Goal: Find specific page/section: Find specific page/section

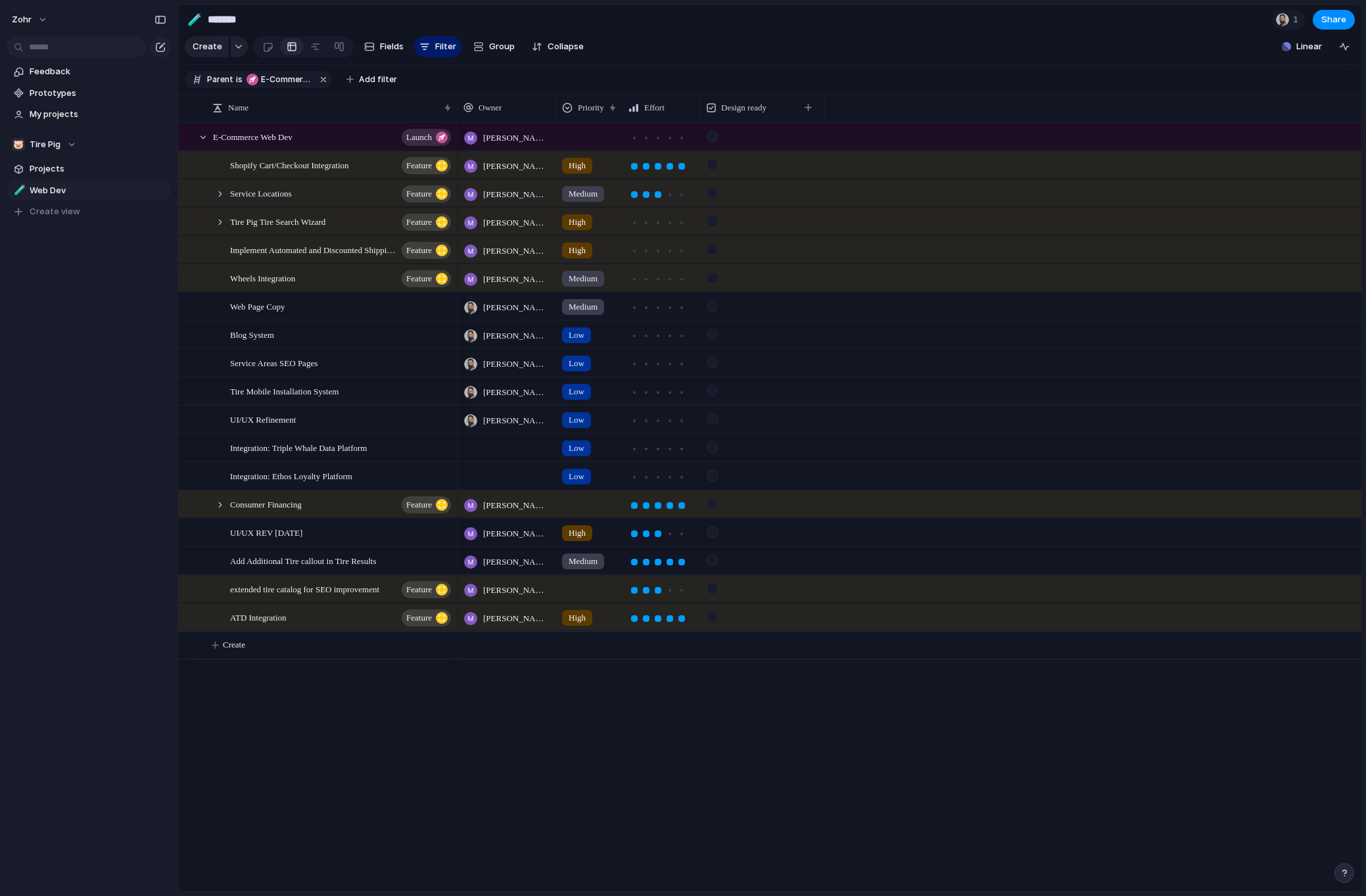
click at [96, 478] on div "zohr Feedback Prototypes My projects 🐷 Tire Pig Projects 🧪 Web Dev To pick up a…" at bounding box center [89, 448] width 178 height 896
click at [70, 404] on div "zohr Feedback Prototypes My projects 🐷 Tire Pig Projects 🧪 Web Dev To pick up a…" at bounding box center [89, 448] width 178 height 896
click at [72, 365] on div "zohr Feedback Prototypes My projects 🐷 Tire Pig Projects 🧪 Web Dev To pick up a…" at bounding box center [89, 448] width 178 height 896
click at [72, 357] on div "zohr Feedback Prototypes My projects 🐷 Tire Pig Projects 🧪 Web Dev To pick up a…" at bounding box center [89, 448] width 178 height 896
click at [311, 46] on div at bounding box center [316, 47] width 11 height 21
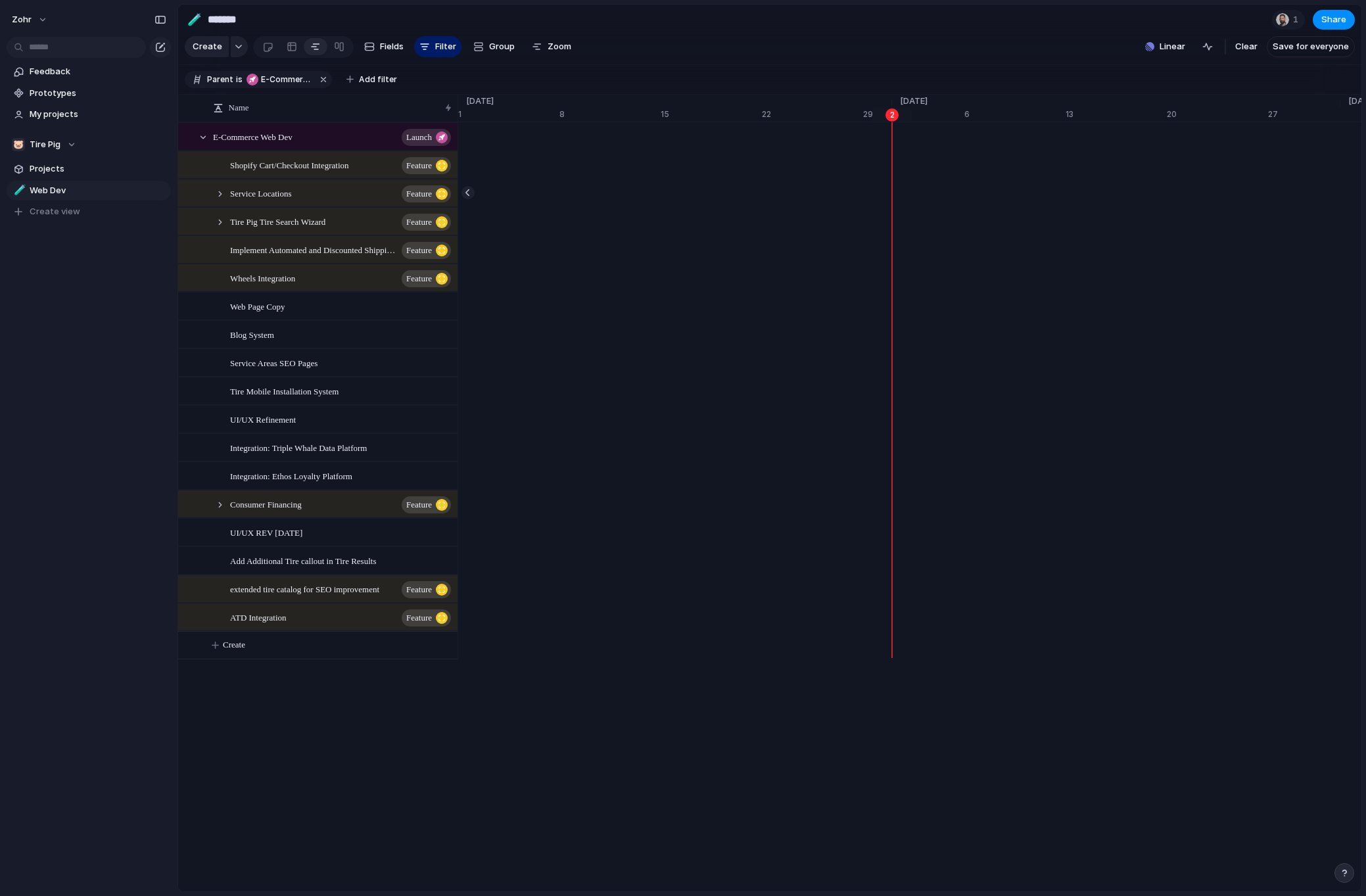
scroll to position [0, 15418]
click at [96, 471] on div "zohr Feedback Prototypes My projects 🐷 Tire Pig Projects 🧪 Web Dev To pick up a…" at bounding box center [89, 448] width 178 height 896
click at [93, 455] on div "zohr Feedback Prototypes My projects 🐷 Tire Pig Projects 🧪 Web Dev To pick up a…" at bounding box center [89, 448] width 178 height 896
click at [90, 449] on div "zohr Feedback Prototypes My projects 🐷 Tire Pig Projects 🧪 Web Dev To pick up a…" at bounding box center [89, 448] width 178 height 896
click at [89, 390] on div "zohr Feedback Prototypes My projects 🐷 Tire Pig Projects 🧪 Web Dev To pick up a…" at bounding box center [89, 448] width 178 height 896
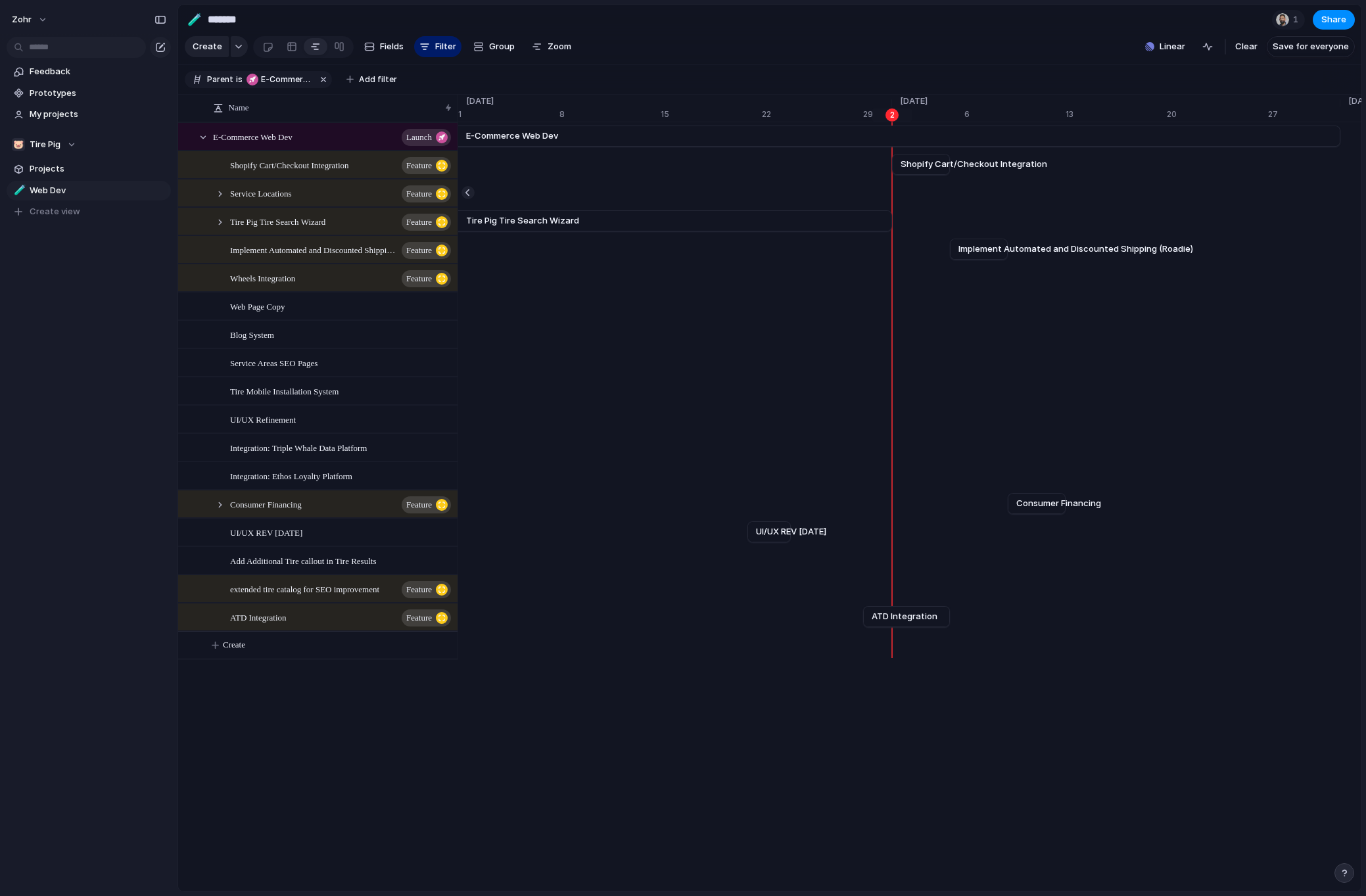
click at [82, 398] on div "zohr Feedback Prototypes My projects 🐷 Tire Pig Projects 🧪 Web Dev To pick up a…" at bounding box center [89, 448] width 178 height 896
click at [71, 423] on div "zohr Feedback Prototypes My projects 🐷 Tire Pig Projects 🧪 Web Dev To pick up a…" at bounding box center [89, 448] width 178 height 896
click at [71, 371] on div "zohr Feedback Prototypes My projects 🐷 Tire Pig Projects 🧪 Web Dev To pick up a…" at bounding box center [89, 448] width 178 height 896
click at [71, 464] on div "zohr Feedback Prototypes My projects 🐷 Tire Pig Projects 🧪 Web Dev To pick up a…" at bounding box center [89, 448] width 178 height 896
click at [71, 371] on div "zohr Feedback Prototypes My projects 🐷 Tire Pig Projects 🧪 Web Dev To pick up a…" at bounding box center [89, 448] width 178 height 896
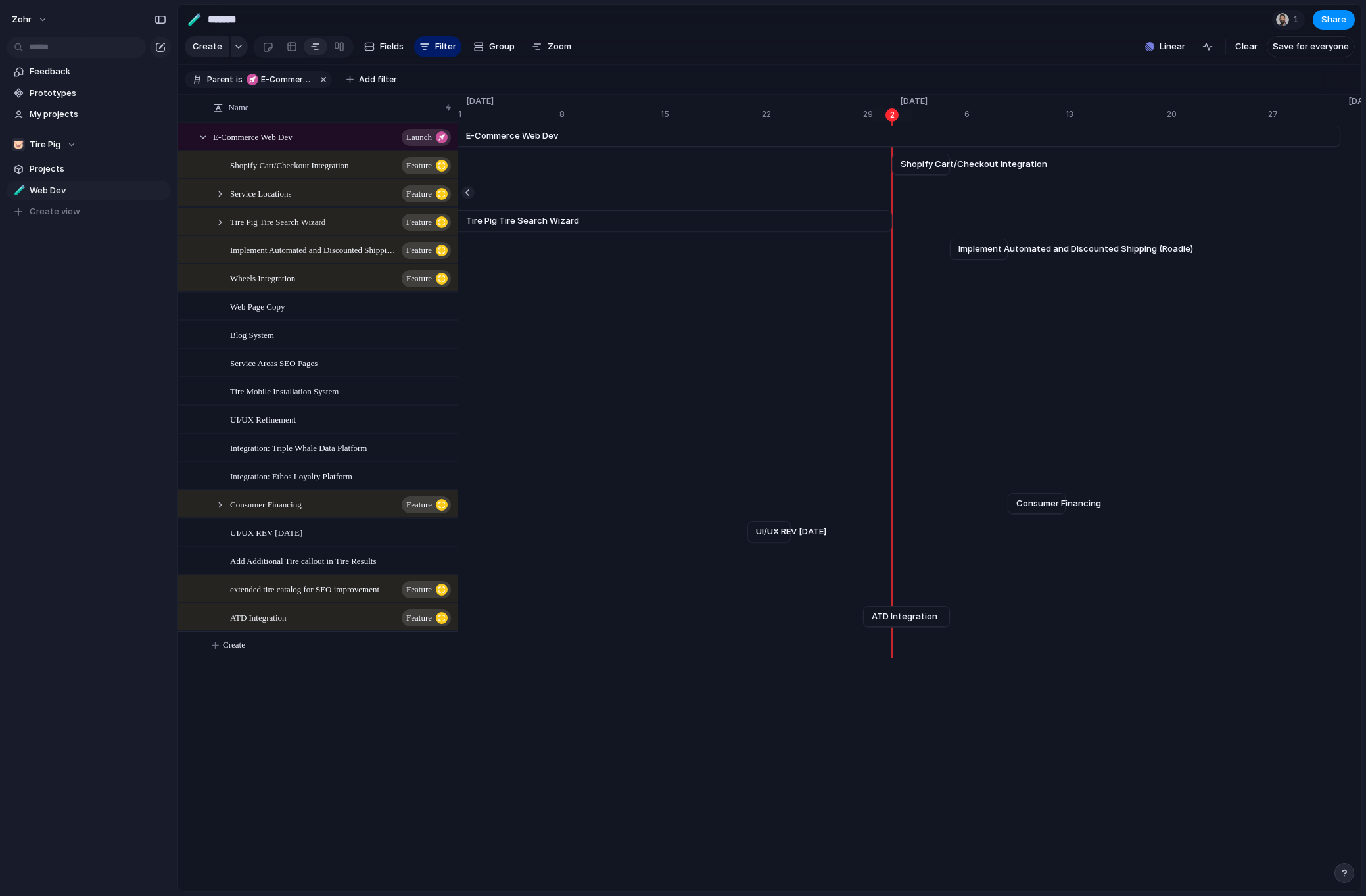
click at [71, 486] on div "zohr Feedback Prototypes My projects 🐷 Tire Pig Projects 🧪 Web Dev To pick up a…" at bounding box center [89, 448] width 178 height 896
click at [79, 483] on div "zohr Feedback Prototypes My projects 🐷 Tire Pig Projects 🧪 Web Dev To pick up a…" at bounding box center [89, 448] width 178 height 896
click at [85, 471] on div "zohr Feedback Prototypes My projects 🐷 Tire Pig Projects 🧪 Web Dev To pick up a…" at bounding box center [89, 448] width 178 height 896
click at [57, 370] on div "zohr Feedback Prototypes My projects 🐷 Tire Pig Projects 🧪 Web Dev To pick up a…" at bounding box center [89, 448] width 178 height 896
click at [72, 373] on div "zohr Feedback Prototypes My projects 🐷 Tire Pig Projects 🧪 Web Dev To pick up a…" at bounding box center [89, 448] width 178 height 896
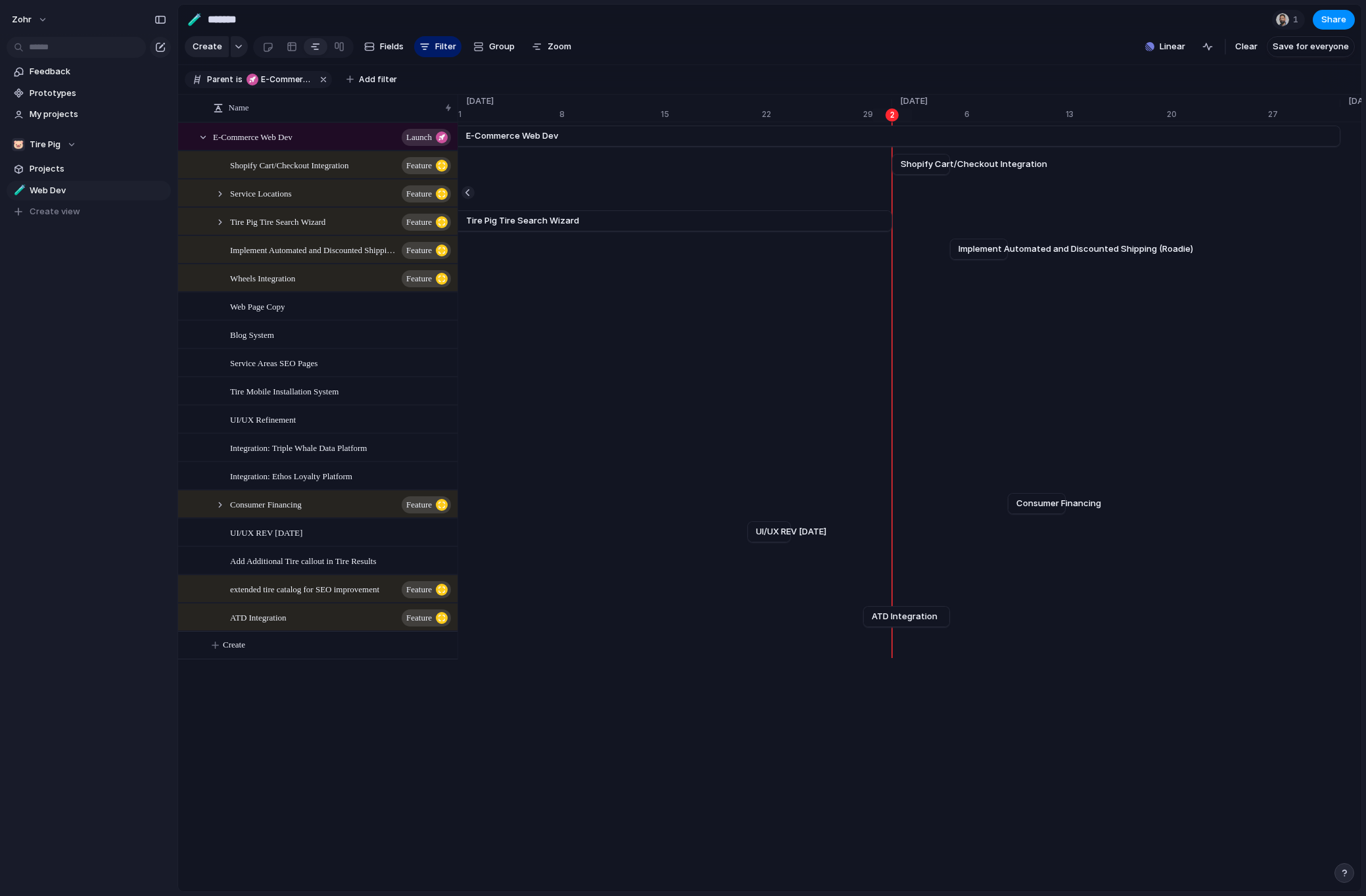
click at [80, 379] on div "zohr Feedback Prototypes My projects 🐷 Tire Pig Projects 🧪 Web Dev To pick up a…" at bounding box center [89, 448] width 178 height 896
click at [78, 353] on div "zohr Feedback Prototypes My projects 🐷 Tire Pig Projects 🧪 Web Dev To pick up a…" at bounding box center [89, 448] width 178 height 896
click at [87, 406] on div "zohr Feedback Prototypes My projects 🐷 Tire Pig Projects 🧪 Web Dev To pick up a…" at bounding box center [89, 448] width 178 height 896
click at [84, 419] on div "zohr Feedback Prototypes My projects 🐷 Tire Pig Projects 🧪 Web Dev To pick up a…" at bounding box center [89, 448] width 178 height 896
click at [76, 386] on div "zohr Feedback Prototypes My projects 🐷 Tire Pig Projects 🧪 Web Dev To pick up a…" at bounding box center [89, 448] width 178 height 896
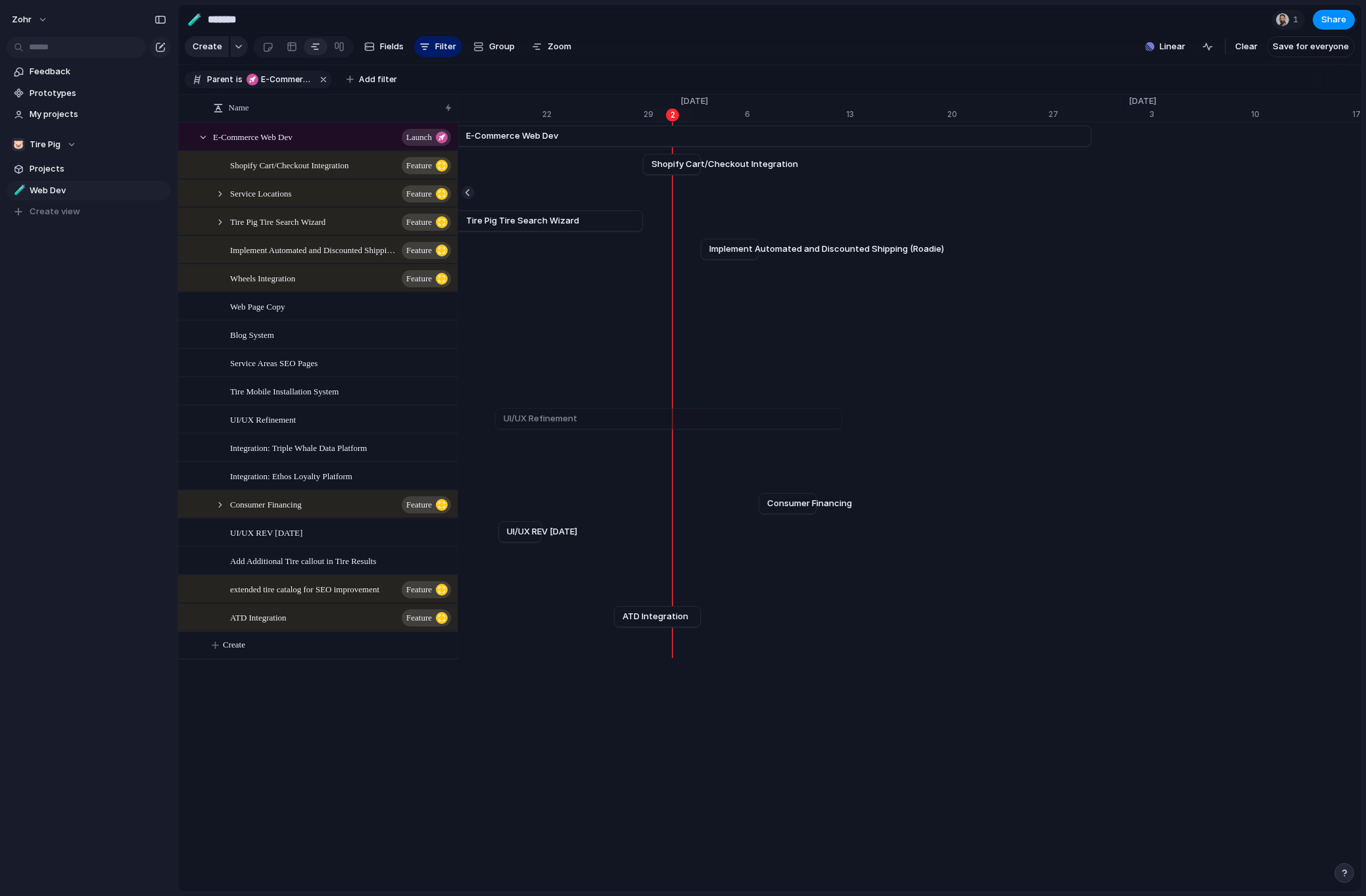
scroll to position [0, 15681]
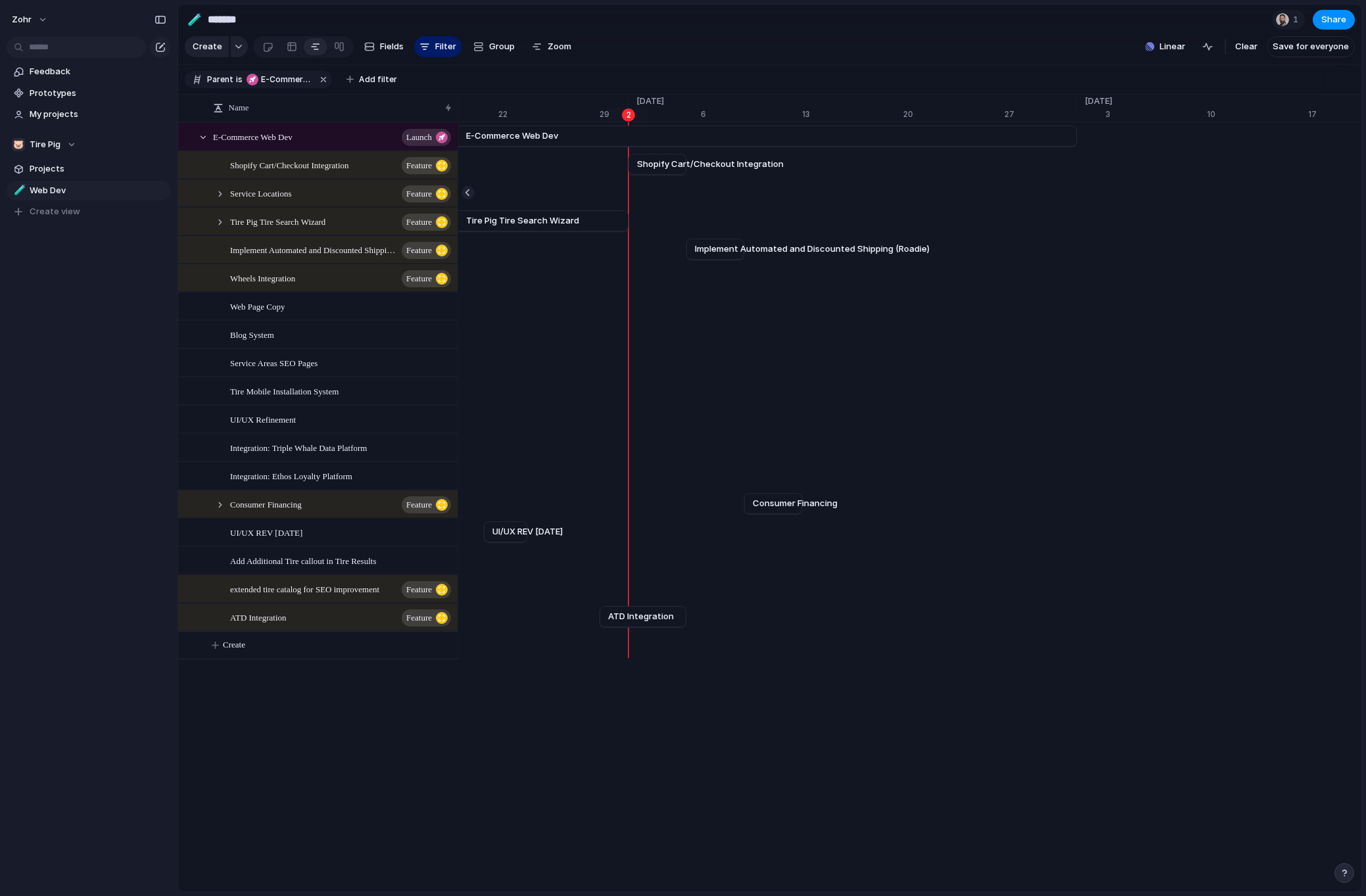
click at [74, 421] on div "zohr Feedback Prototypes My projects 🐷 Tire Pig Projects 🧪 Web Dev To pick up a…" at bounding box center [89, 448] width 178 height 896
click at [80, 412] on div "zohr Feedback Prototypes My projects 🐷 Tire Pig Projects 🧪 Web Dev To pick up a…" at bounding box center [89, 448] width 178 height 896
click at [74, 409] on div "zohr Feedback Prototypes My projects 🐷 Tire Pig Projects 🧪 Web Dev To pick up a…" at bounding box center [89, 448] width 178 height 896
click at [80, 401] on div "zohr Feedback Prototypes My projects 🐷 Tire Pig Projects 🧪 Web Dev To pick up a…" at bounding box center [89, 448] width 178 height 896
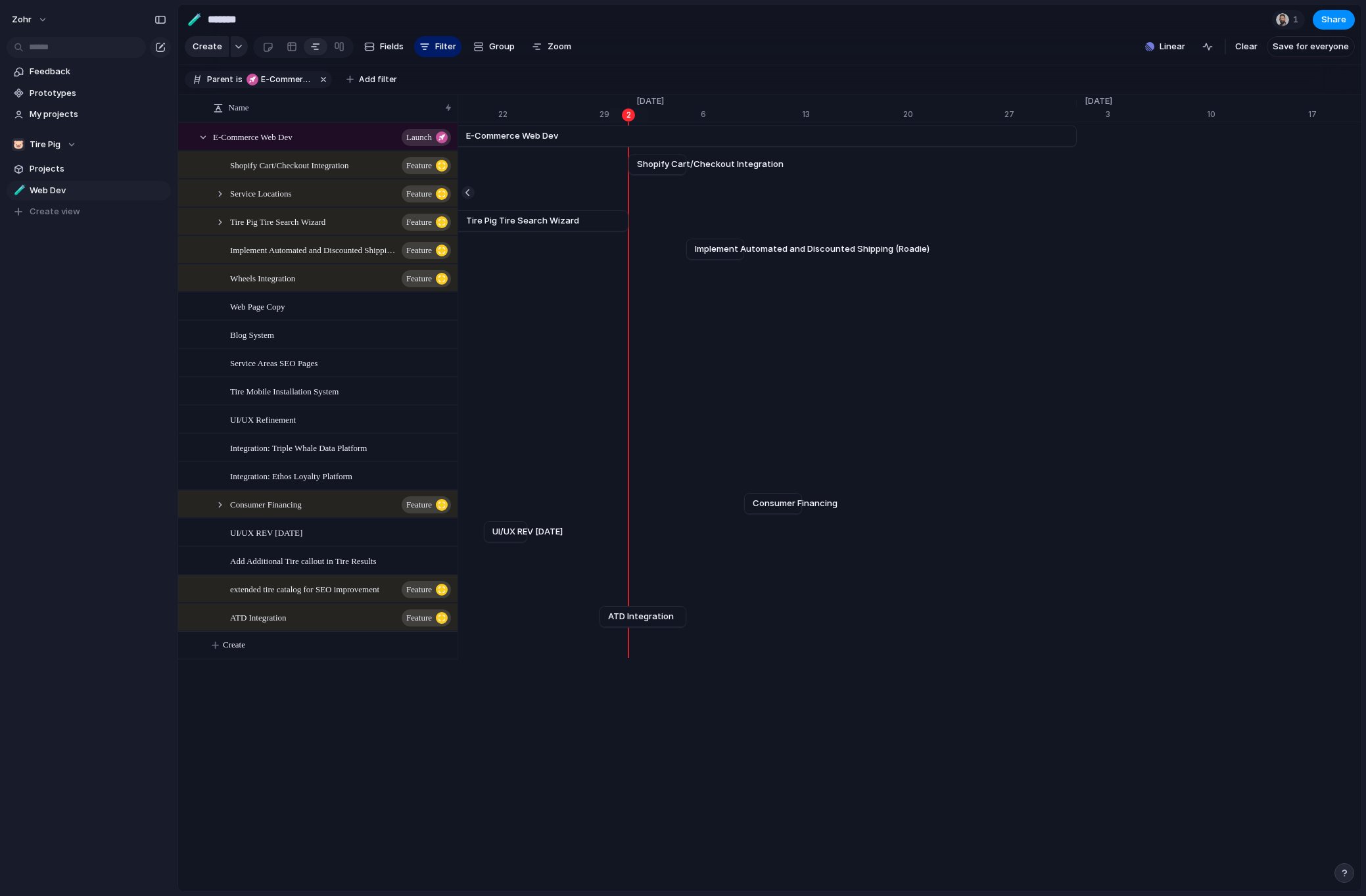
click at [80, 371] on div "zohr Feedback Prototypes My projects 🐷 Tire Pig Projects 🧪 Web Dev To pick up a…" at bounding box center [89, 448] width 178 height 896
click at [79, 367] on div "zohr Feedback Prototypes My projects 🐷 Tire Pig Projects 🧪 Web Dev To pick up a…" at bounding box center [89, 448] width 178 height 896
click at [73, 369] on div "zohr Feedback Prototypes My projects 🐷 Tire Pig Projects 🧪 Web Dev To pick up a…" at bounding box center [89, 448] width 178 height 896
click at [75, 365] on div "zohr Feedback Prototypes My projects 🐷 Tire Pig Projects 🧪 Web Dev To pick up a…" at bounding box center [89, 448] width 178 height 896
click at [59, 353] on div "zohr Feedback Prototypes My projects 🐷 Tire Pig Projects 🧪 Web Dev To pick up a…" at bounding box center [89, 448] width 178 height 896
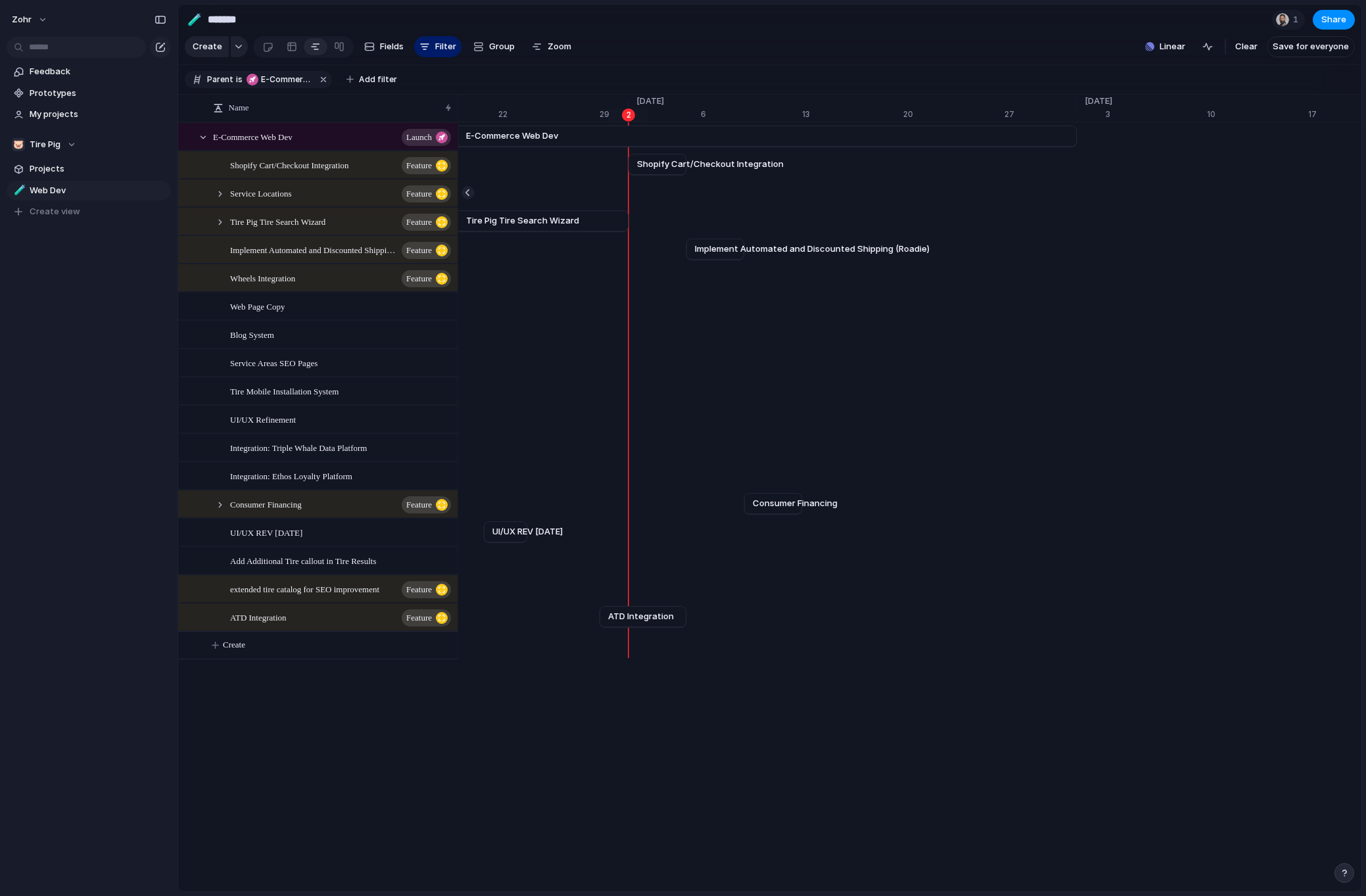
click at [55, 353] on div "zohr Feedback Prototypes My projects 🐷 Tire Pig Projects 🧪 Web Dev To pick up a…" at bounding box center [89, 448] width 178 height 896
click at [98, 447] on div "zohr Feedback Prototypes My projects 🐷 Tire Pig Projects 🧪 Web Dev To pick up a…" at bounding box center [89, 448] width 178 height 896
click at [91, 453] on div "zohr Feedback Prototypes My projects 🐷 Tire Pig Projects 🧪 Web Dev To pick up a…" at bounding box center [89, 448] width 178 height 896
click at [97, 443] on div "zohr Feedback Prototypes My projects 🐷 Tire Pig Projects 🧪 Web Dev To pick up a…" at bounding box center [89, 448] width 178 height 896
click at [98, 429] on div "zohr Feedback Prototypes My projects 🐷 Tire Pig Projects 🧪 Web Dev To pick up a…" at bounding box center [89, 448] width 178 height 896
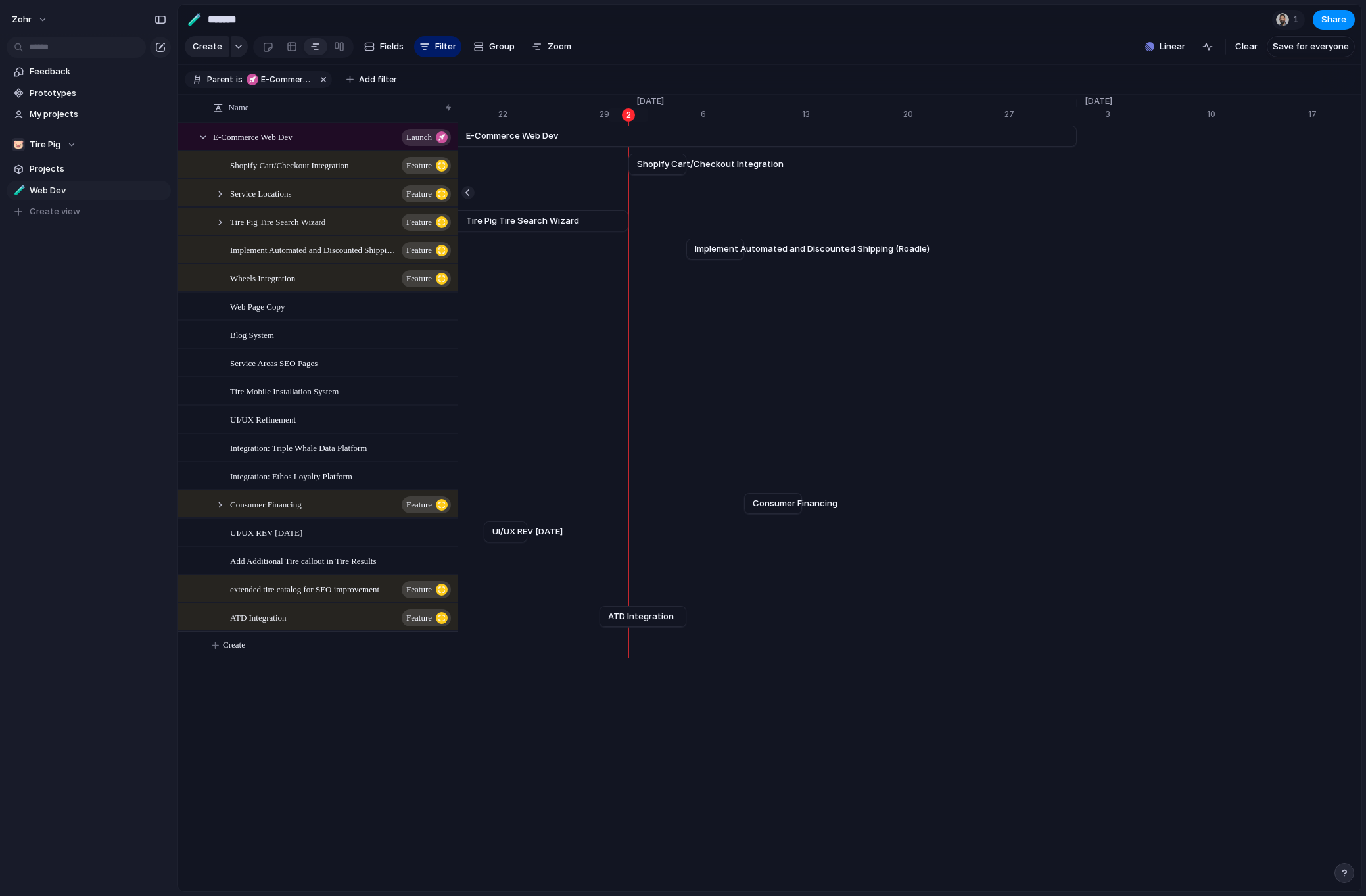
click at [79, 420] on div "zohr Feedback Prototypes My projects 🐷 Tire Pig Projects 🧪 Web Dev To pick up a…" at bounding box center [89, 448] width 178 height 896
click at [91, 419] on div "zohr Feedback Prototypes My projects 🐷 Tire Pig Projects 🧪 Web Dev To pick up a…" at bounding box center [89, 448] width 178 height 896
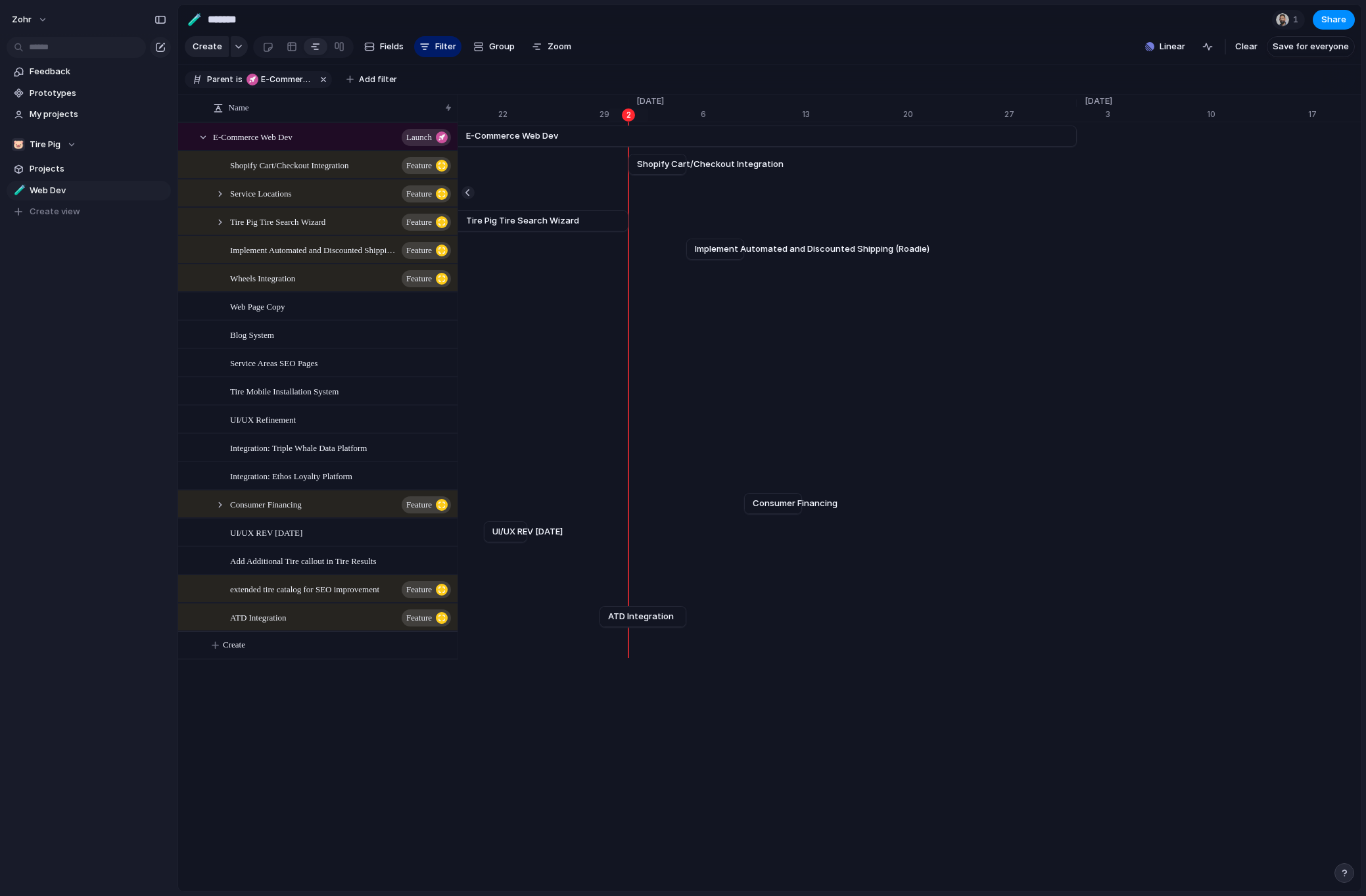
click at [84, 438] on div "zohr Feedback Prototypes My projects 🐷 Tire Pig Projects 🧪 Web Dev To pick up a…" at bounding box center [89, 448] width 178 height 896
click at [73, 292] on div "Feedback Prototypes My projects 🐷 Tire Pig Projects 🧪 Web Dev To pick up a drag…" at bounding box center [89, 164] width 178 height 328
click at [69, 301] on div "Feedback Prototypes My projects 🐷 Tire Pig Projects 🧪 Web Dev To pick up a drag…" at bounding box center [89, 164] width 178 height 328
